Goal: Navigation & Orientation: Find specific page/section

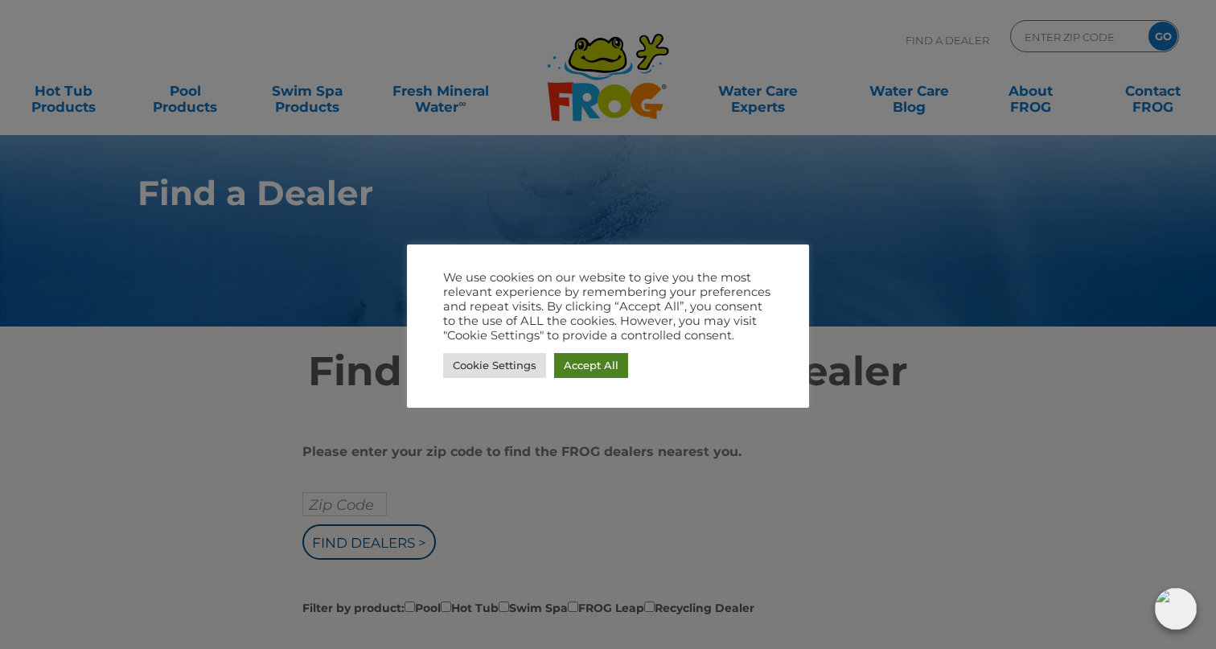
click at [583, 363] on link "Accept All" at bounding box center [591, 365] width 74 height 25
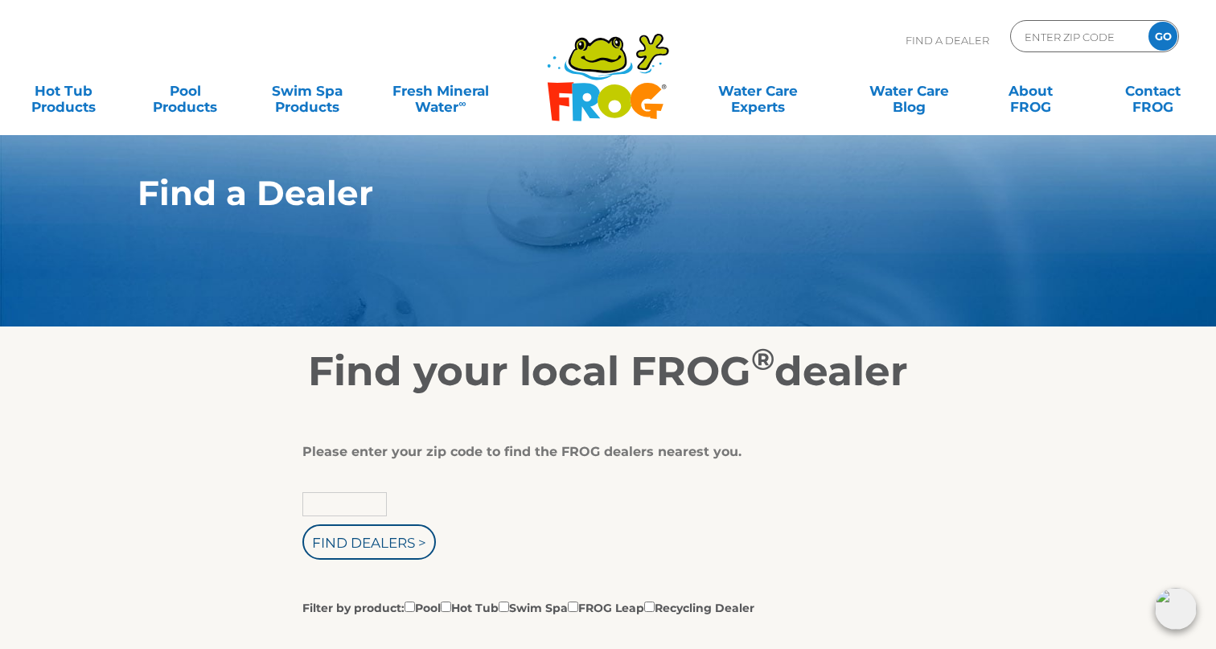
click at [374, 508] on input "text" at bounding box center [344, 504] width 84 height 24
type input "39202"
click at [370, 545] on input "Find Dealers >" at bounding box center [369, 541] width 134 height 35
click at [401, 552] on input "Find Dealers >" at bounding box center [369, 541] width 134 height 35
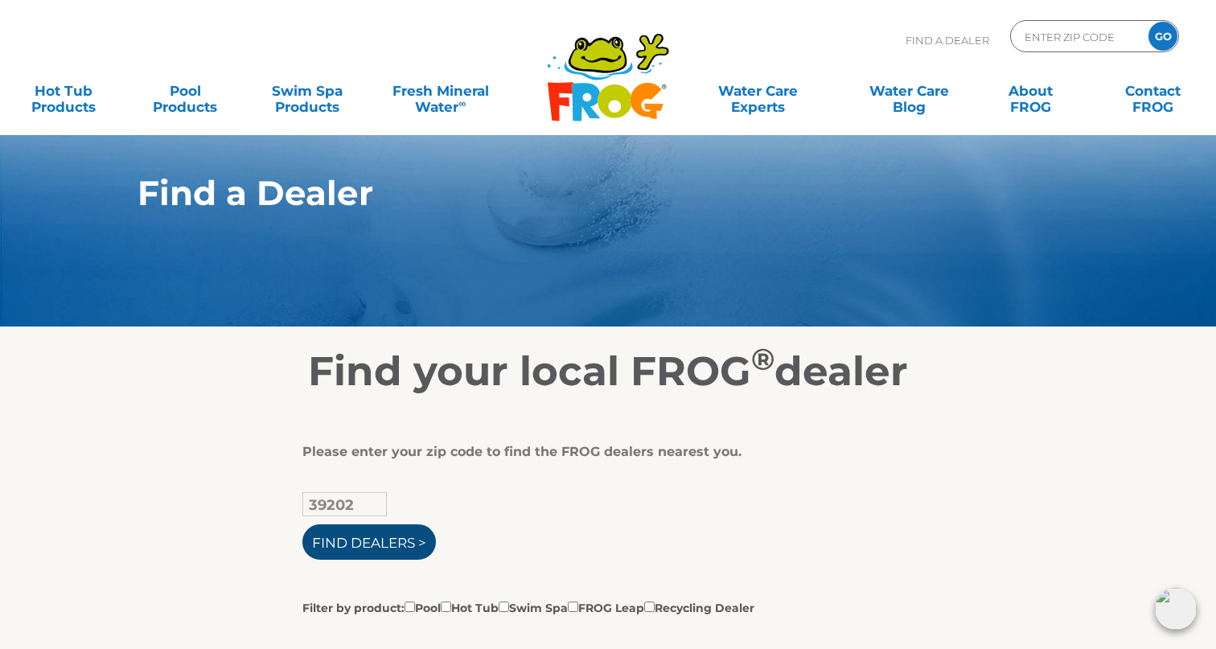
click at [382, 550] on input "Find Dealers >" at bounding box center [369, 541] width 134 height 35
click at [422, 545] on input "Find Dealers >" at bounding box center [369, 541] width 134 height 35
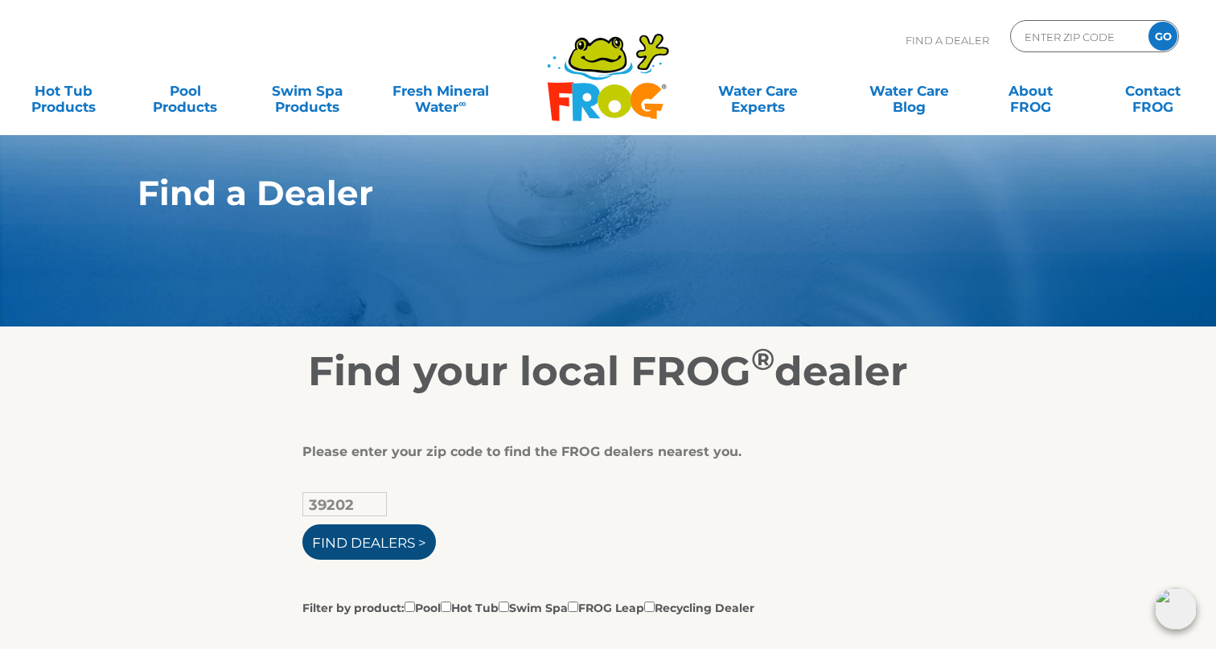
click at [422, 545] on input "Find Dealers >" at bounding box center [369, 541] width 134 height 35
click at [1034, 31] on input "Zip Code Form" at bounding box center [1077, 36] width 109 height 23
click at [1044, 33] on input "Zip Code Form" at bounding box center [1077, 36] width 109 height 23
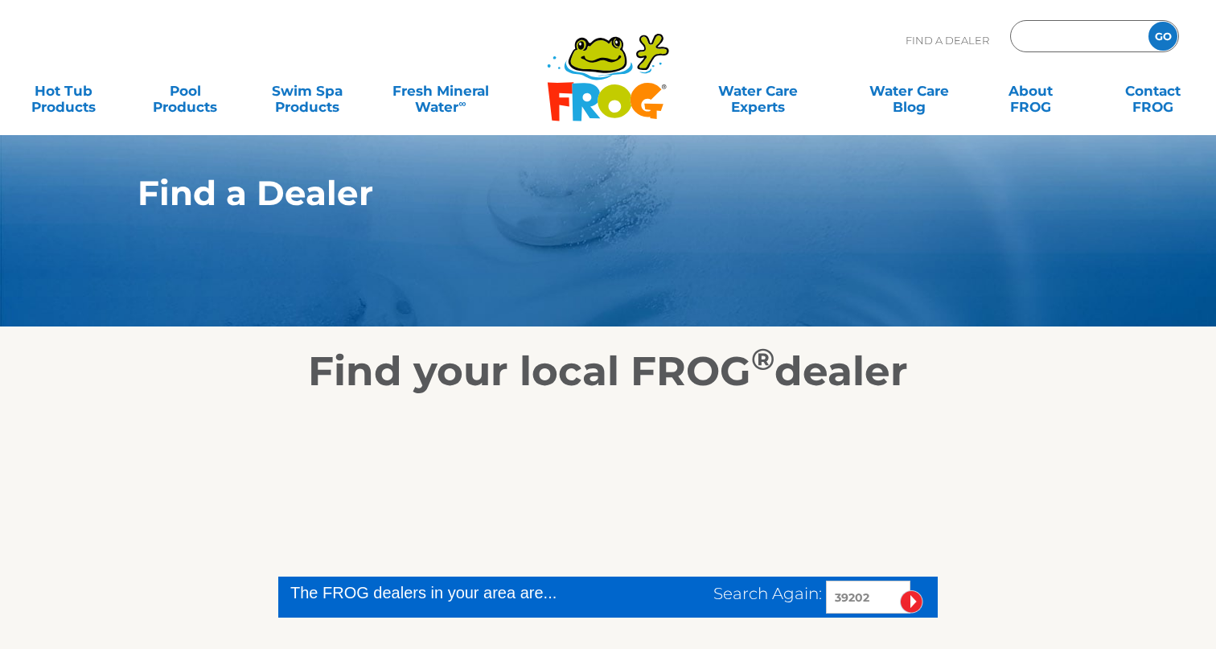
click at [1041, 50] on div "GO" at bounding box center [1094, 36] width 169 height 32
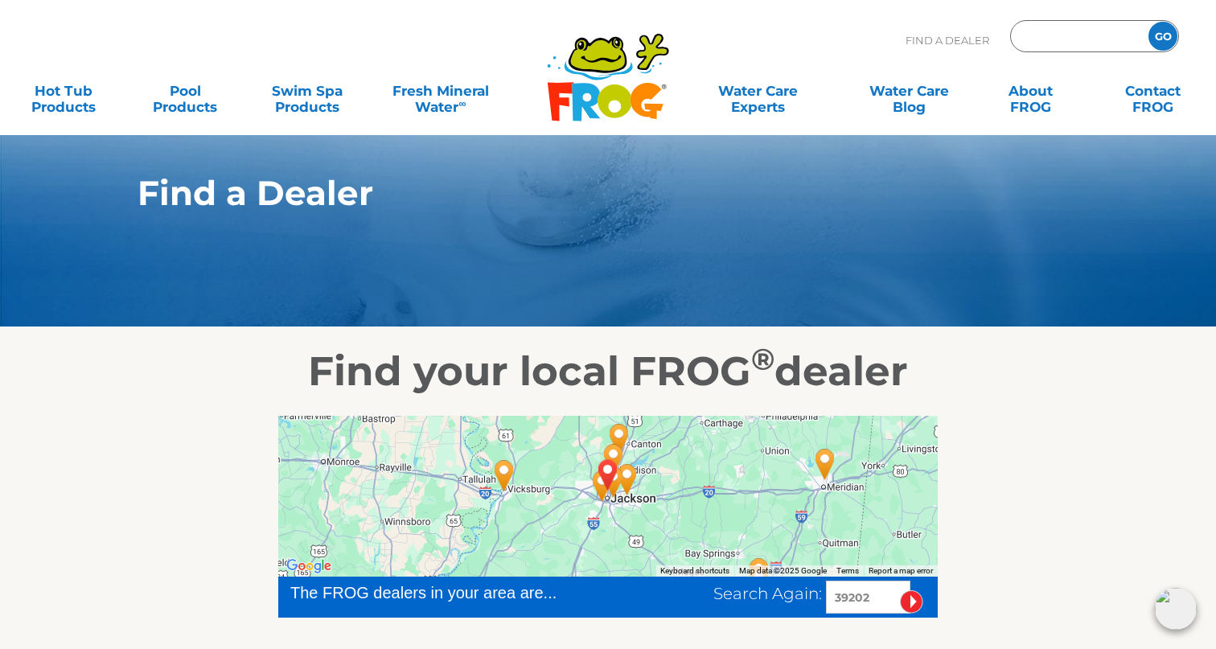
click at [1032, 36] on input "Zip Code Form" at bounding box center [1077, 36] width 109 height 23
type input "39202"
click at [1163, 36] on input "GO" at bounding box center [1163, 36] width 29 height 29
click at [617, 479] on img "JACKSON, MS 39202" at bounding box center [608, 474] width 37 height 43
click at [618, 478] on img "JACKSON, MS 39202" at bounding box center [608, 474] width 37 height 43
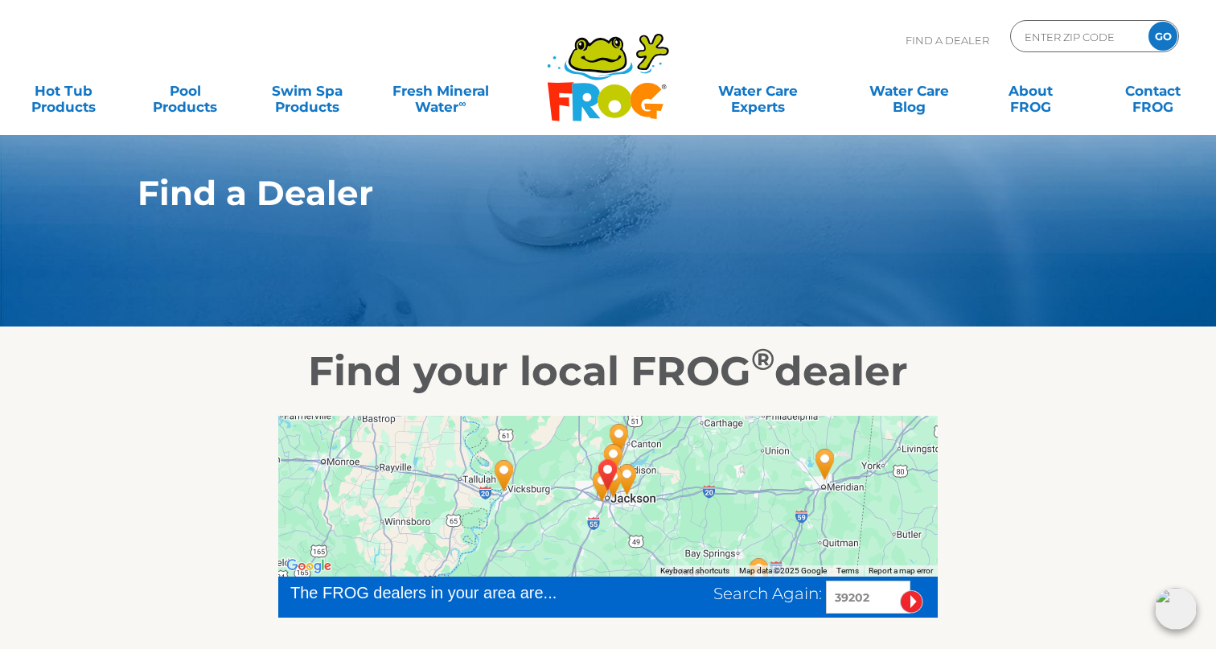
click at [606, 478] on img "JACKSON, MS 39202" at bounding box center [608, 474] width 37 height 43
click at [606, 477] on img "JACKSON, MS 39202" at bounding box center [608, 474] width 37 height 43
click at [601, 495] on img "JACKSON, MS 39202" at bounding box center [608, 474] width 37 height 43
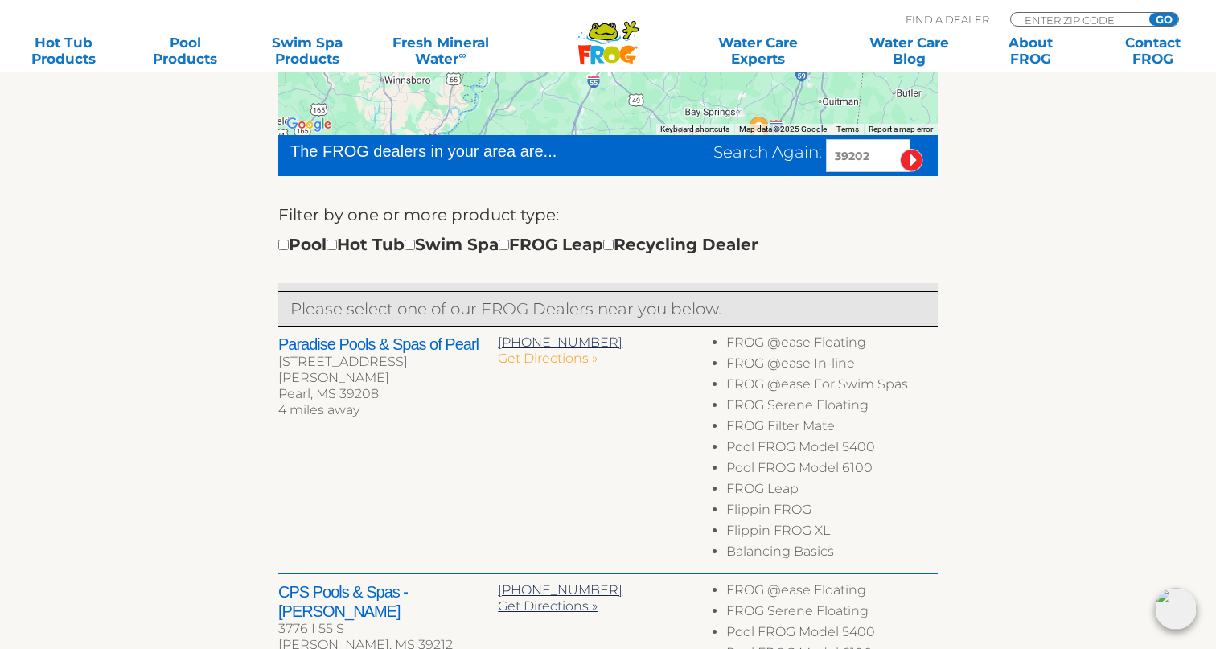
scroll to position [437, 0]
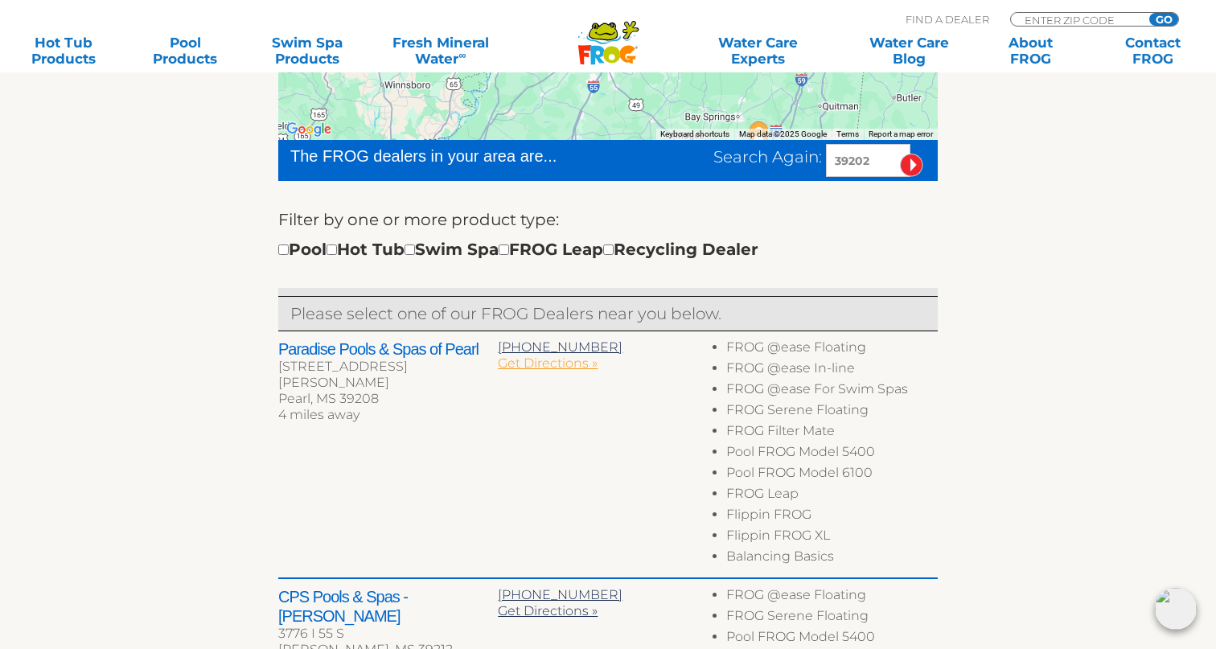
click at [563, 355] on span "Get Directions »" at bounding box center [548, 362] width 100 height 15
